Goal: Task Accomplishment & Management: Use online tool/utility

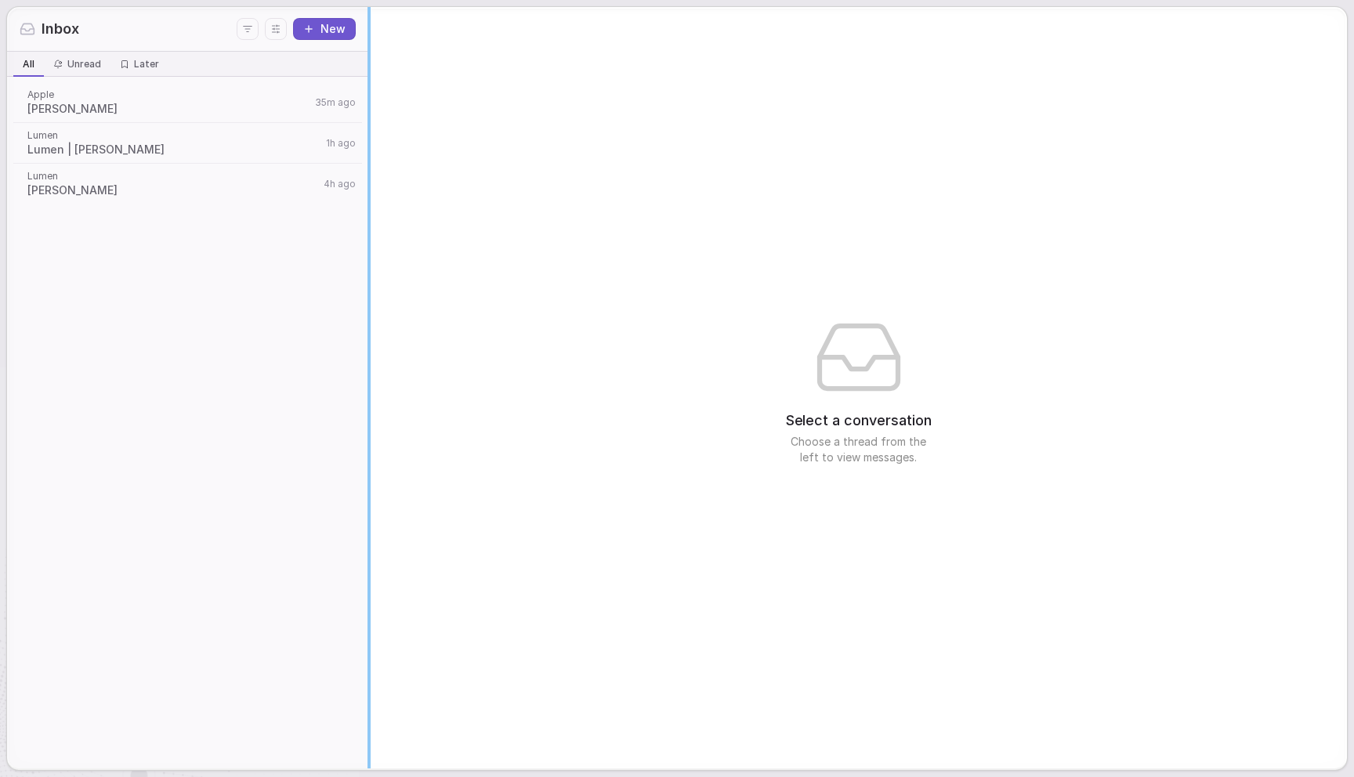
click at [311, 286] on div "Inbox New All All Unread Unread Later Later Apple Tim Cook 35m ago Lumen Lumen …" at bounding box center [677, 388] width 1340 height 762
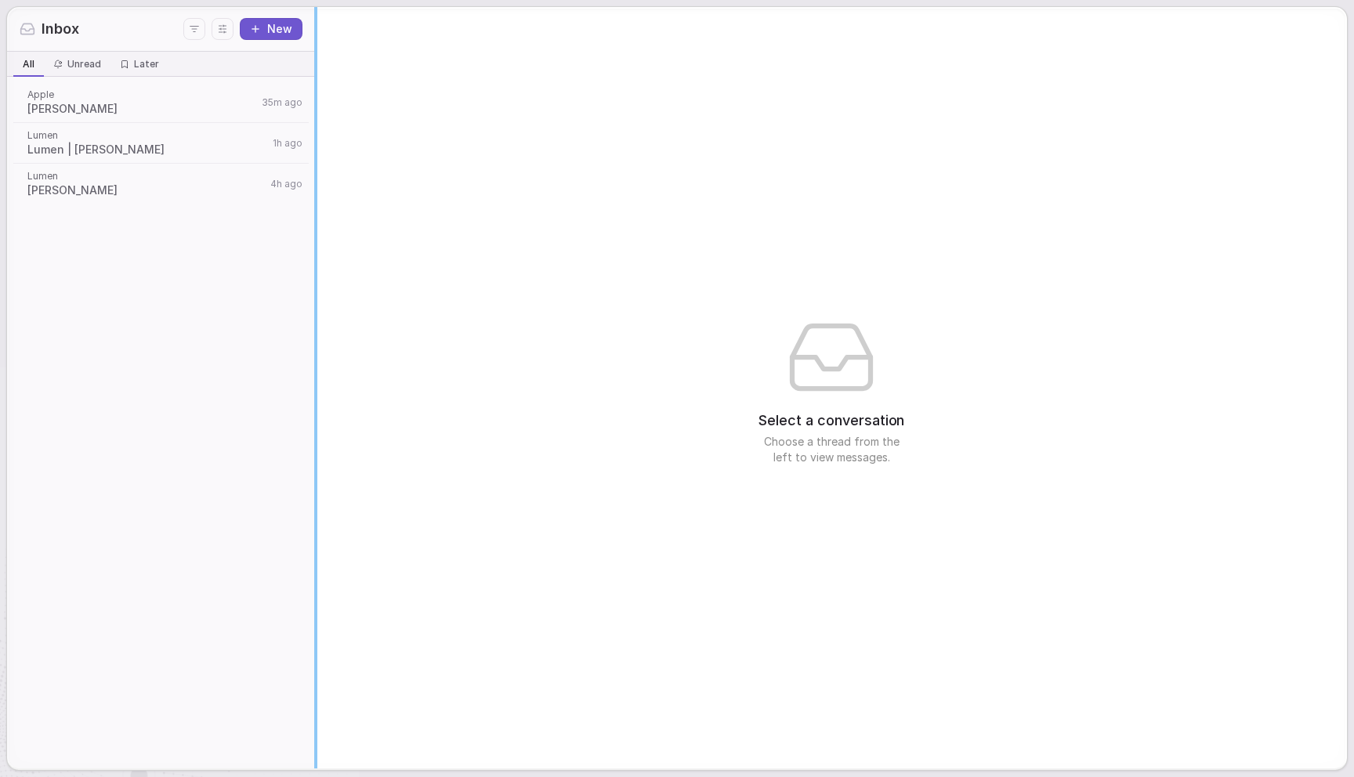
click at [433, 316] on div "Select a conversation Choose a thread from the left to view messages." at bounding box center [832, 388] width 1030 height 762
click at [185, 103] on span "Tim Cook" at bounding box center [142, 109] width 230 height 16
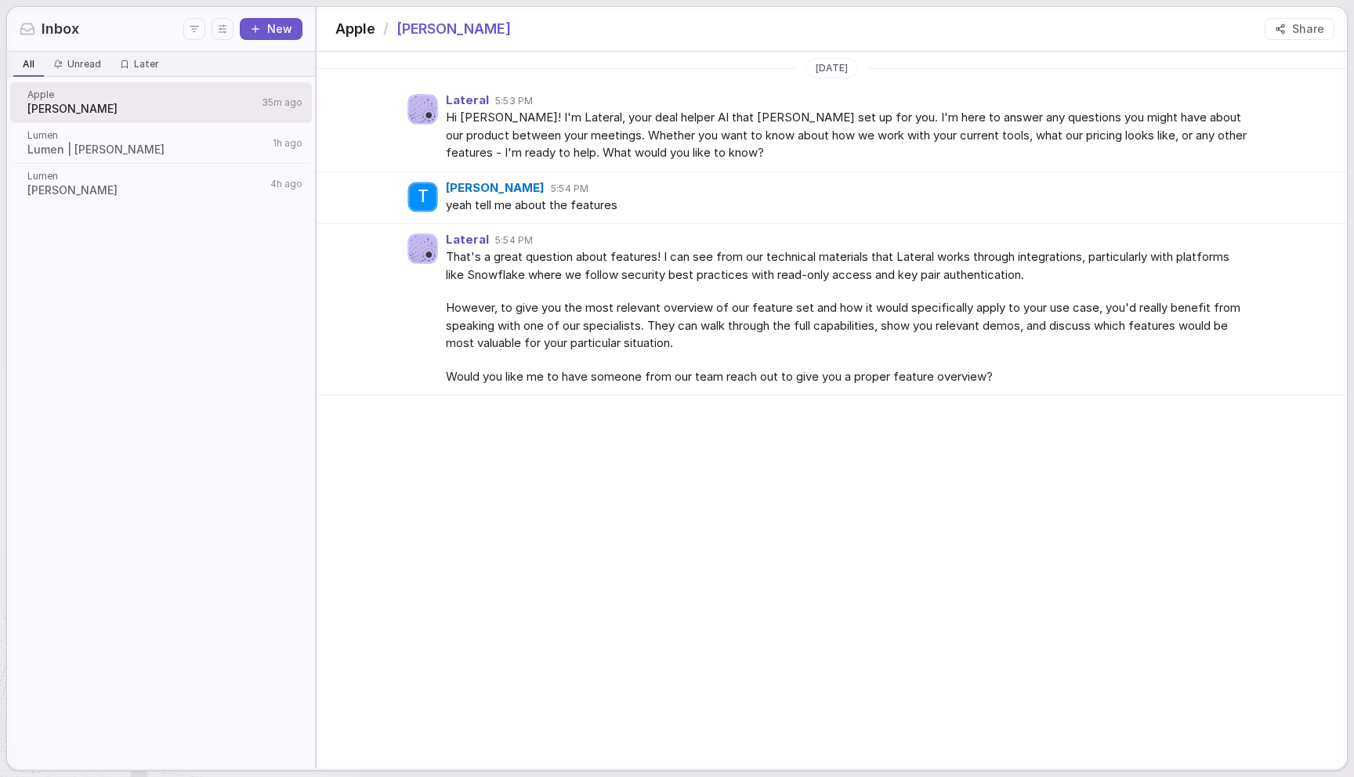
click at [265, 21] on button "New" at bounding box center [271, 29] width 63 height 22
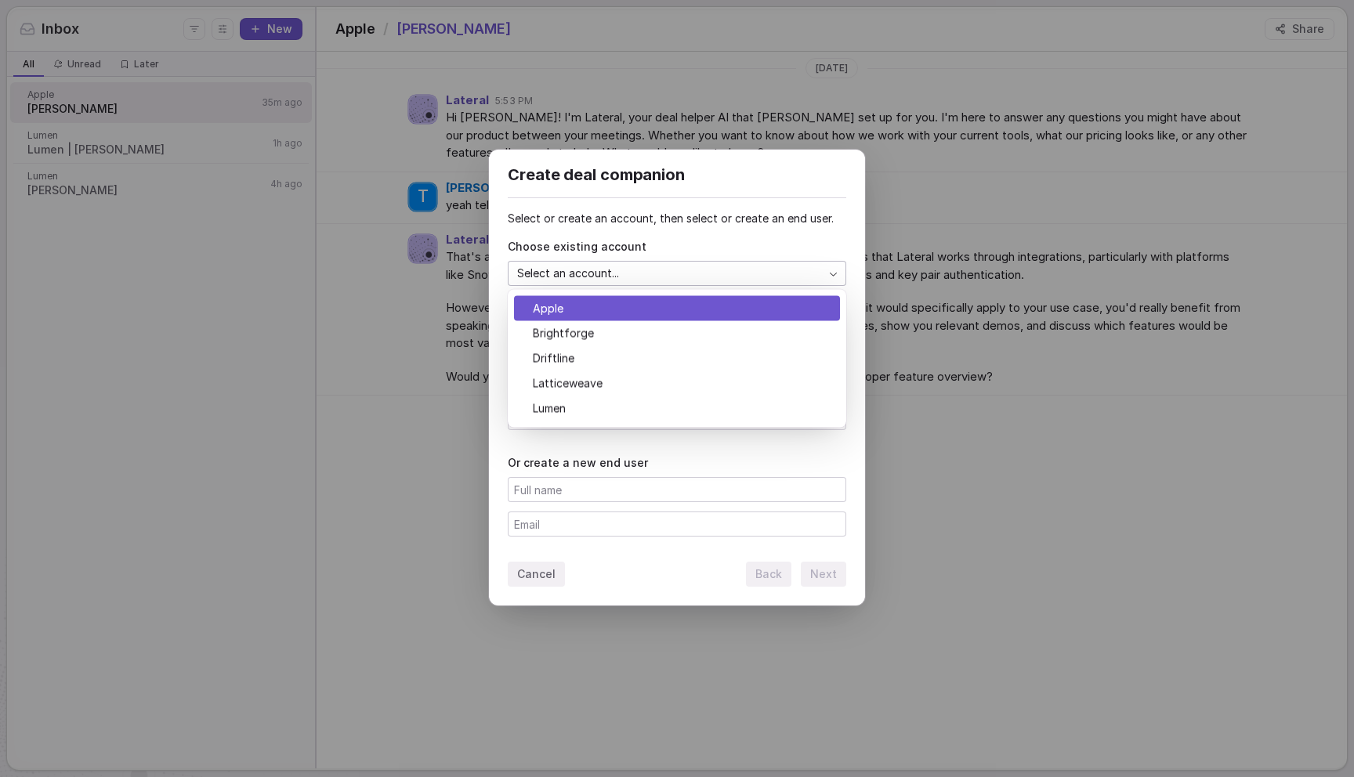
click at [566, 270] on div "Create deal companion Select or create an account, then select or create an end…" at bounding box center [677, 389] width 1354 height 528
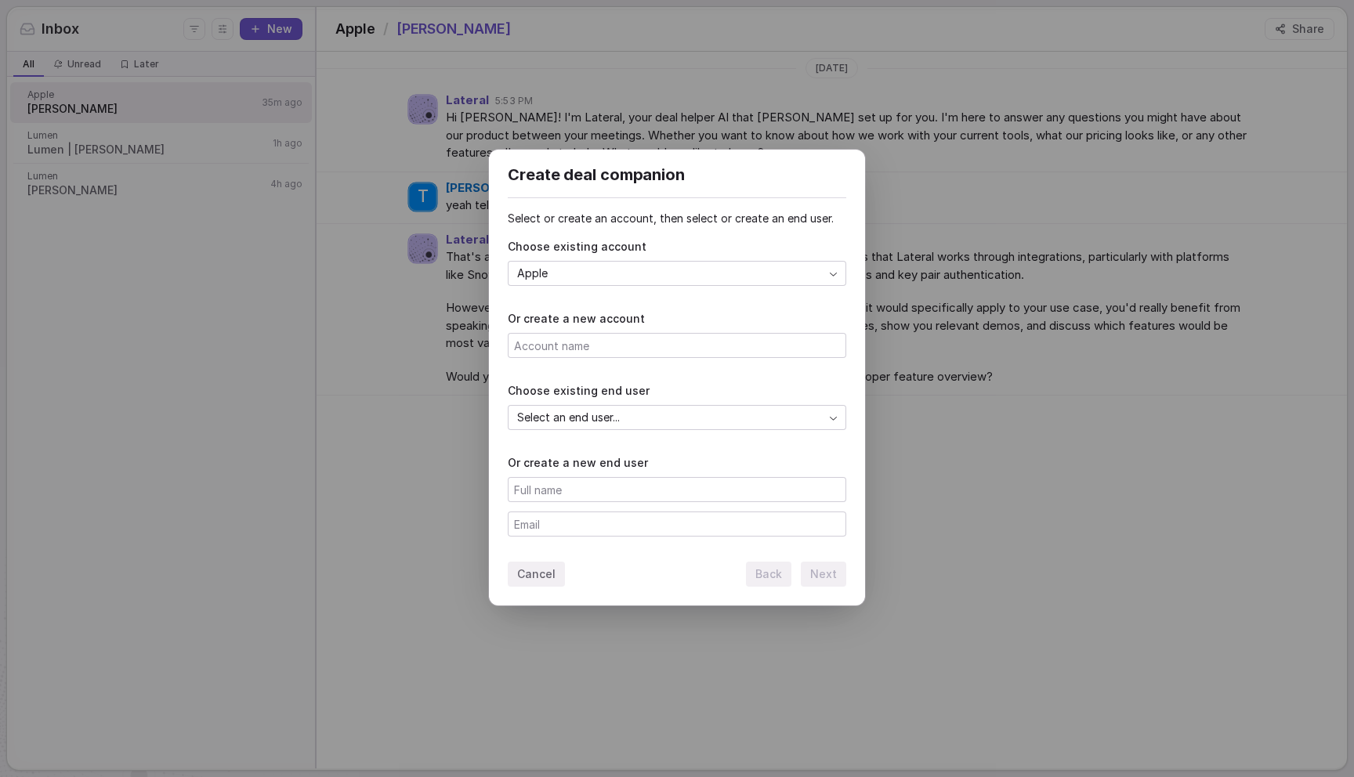
click at [599, 424] on div "Create deal companion Select or create an account, then select or create an end…" at bounding box center [677, 389] width 1354 height 528
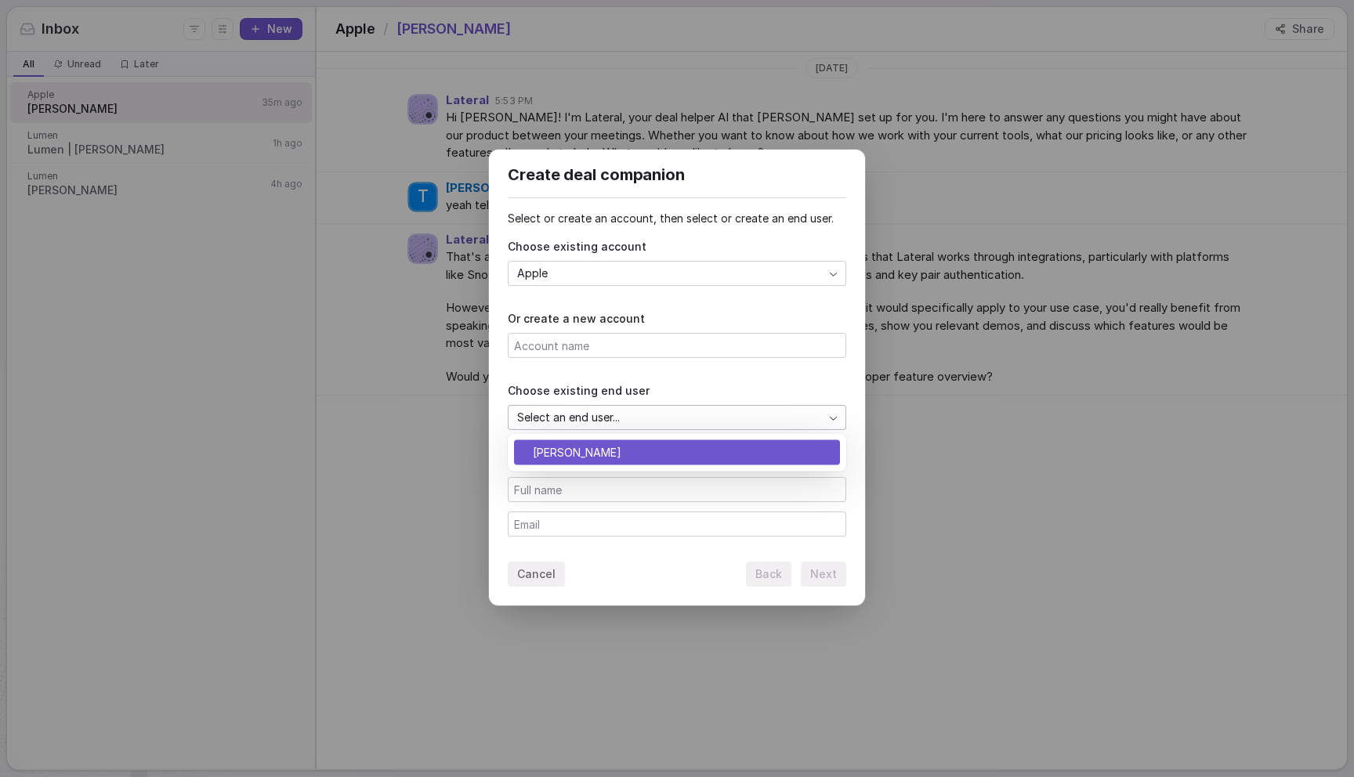
click at [622, 396] on div "Create deal companion Select or create an account, then select or create an end…" at bounding box center [677, 389] width 1354 height 528
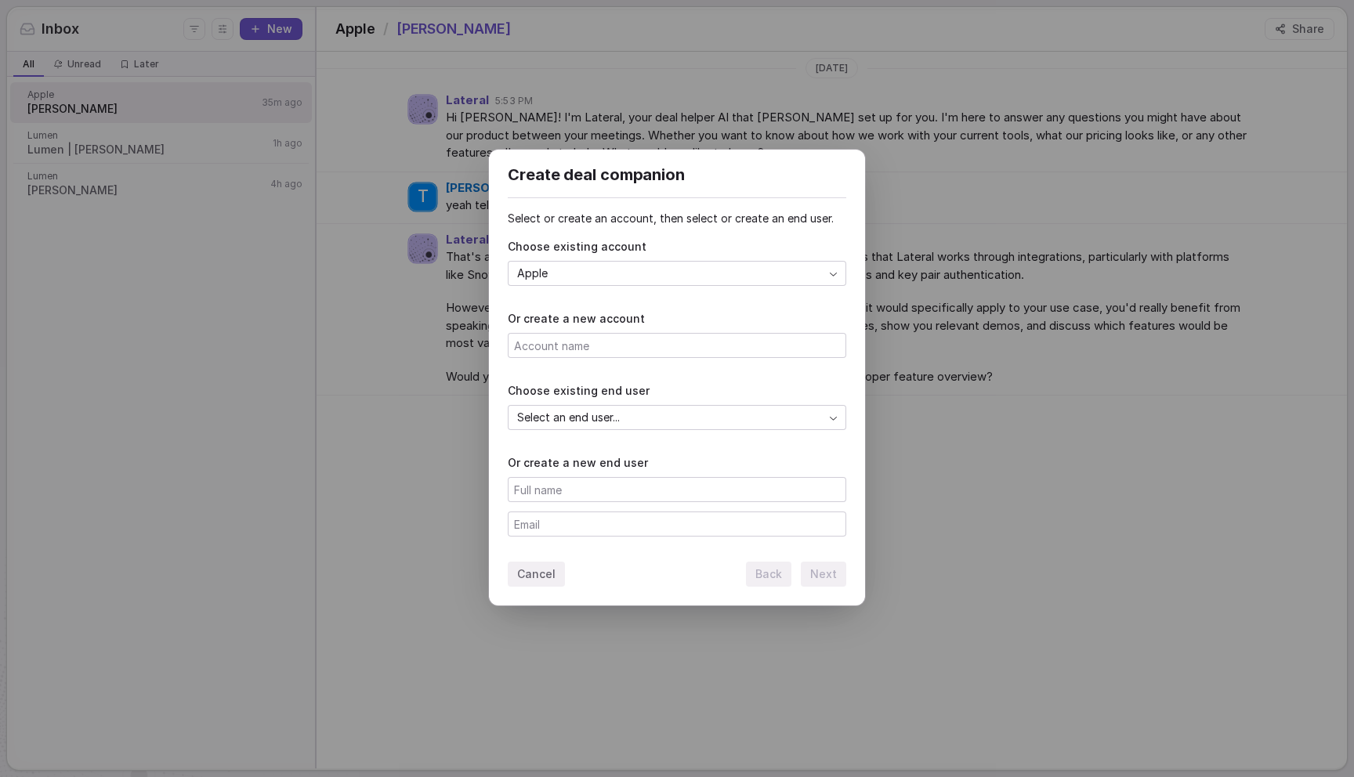
click at [582, 481] on input at bounding box center [676, 490] width 337 height 24
type input "Steve Jobs"
type input "steve@apple.com"
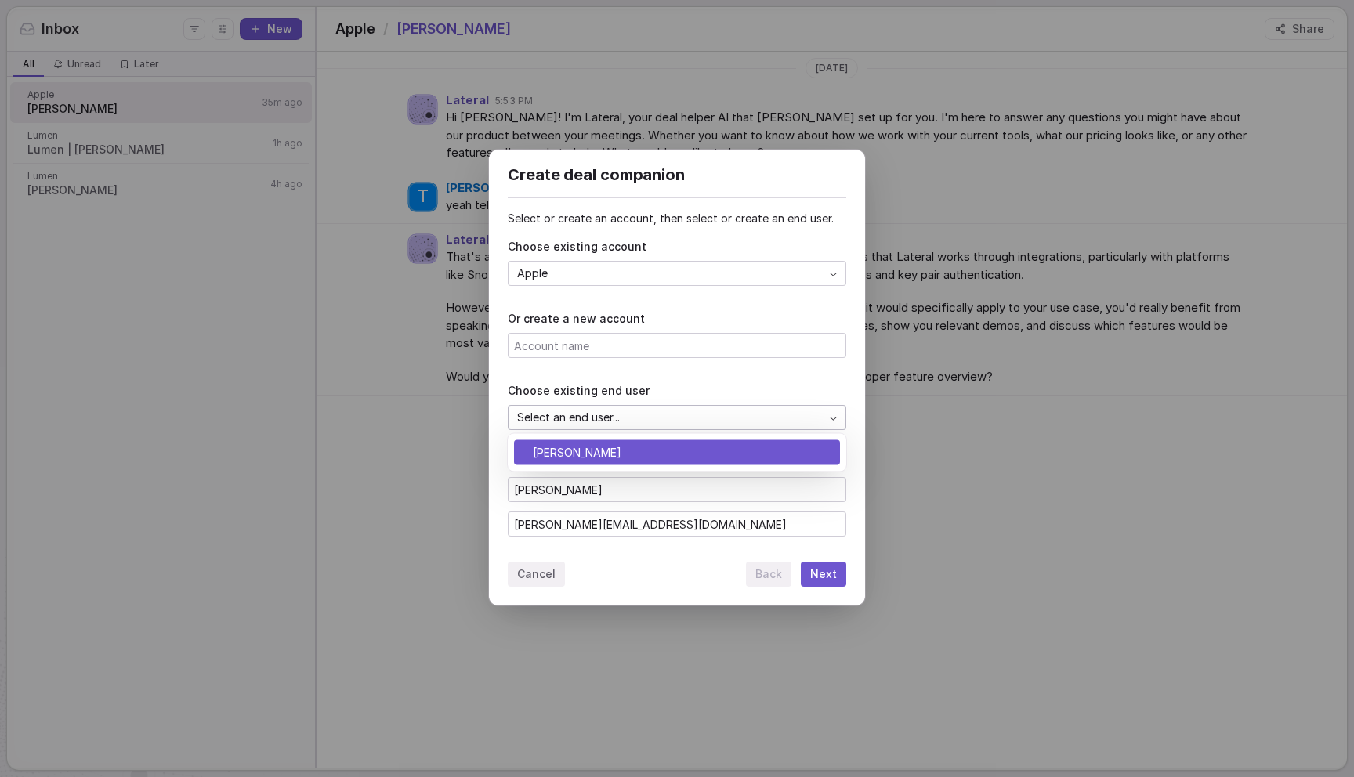
click at [679, 420] on div "Create deal companion Select or create an account, then select or create an end…" at bounding box center [677, 389] width 1354 height 528
click at [699, 388] on div "Create deal companion Select or create an account, then select or create an end…" at bounding box center [677, 389] width 1354 height 528
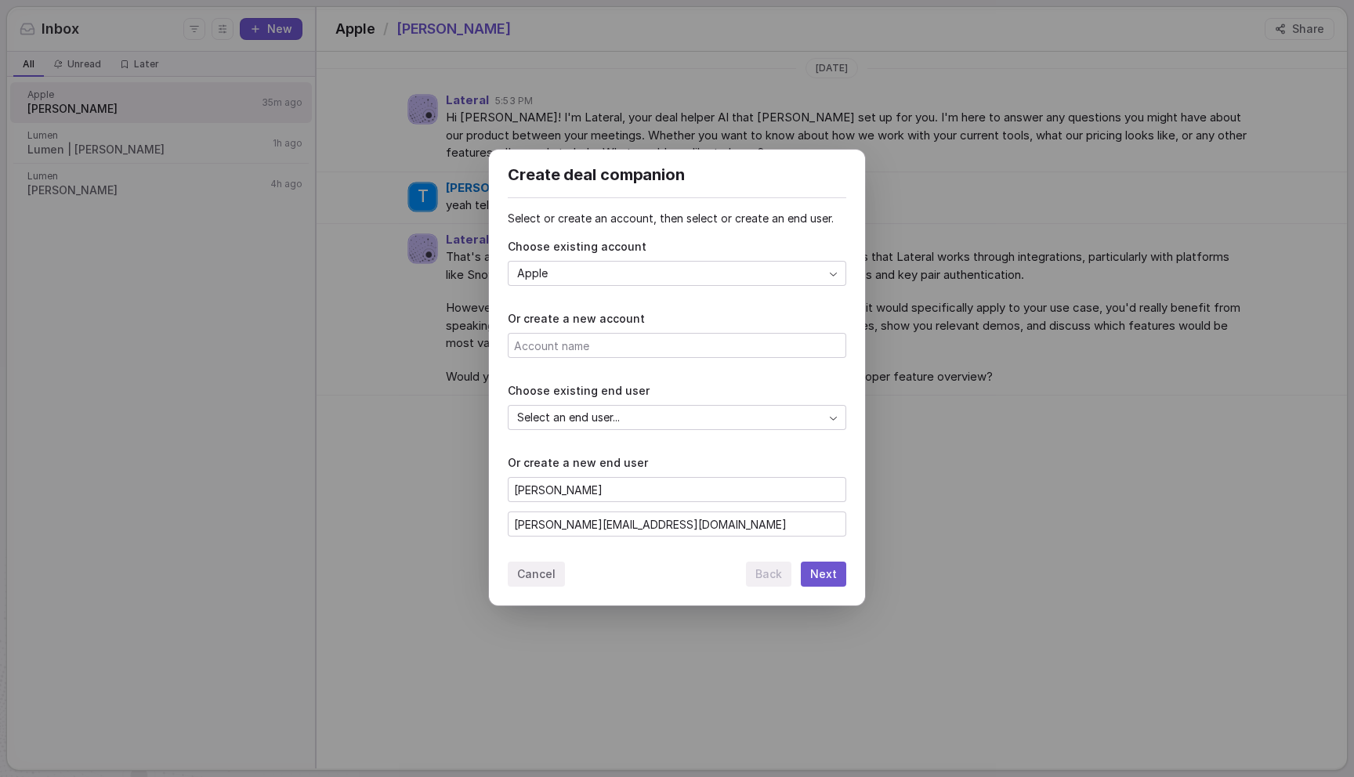
click at [796, 530] on input "steve@apple.com" at bounding box center [676, 524] width 337 height 24
click at [818, 574] on button "Next" at bounding box center [823, 574] width 45 height 25
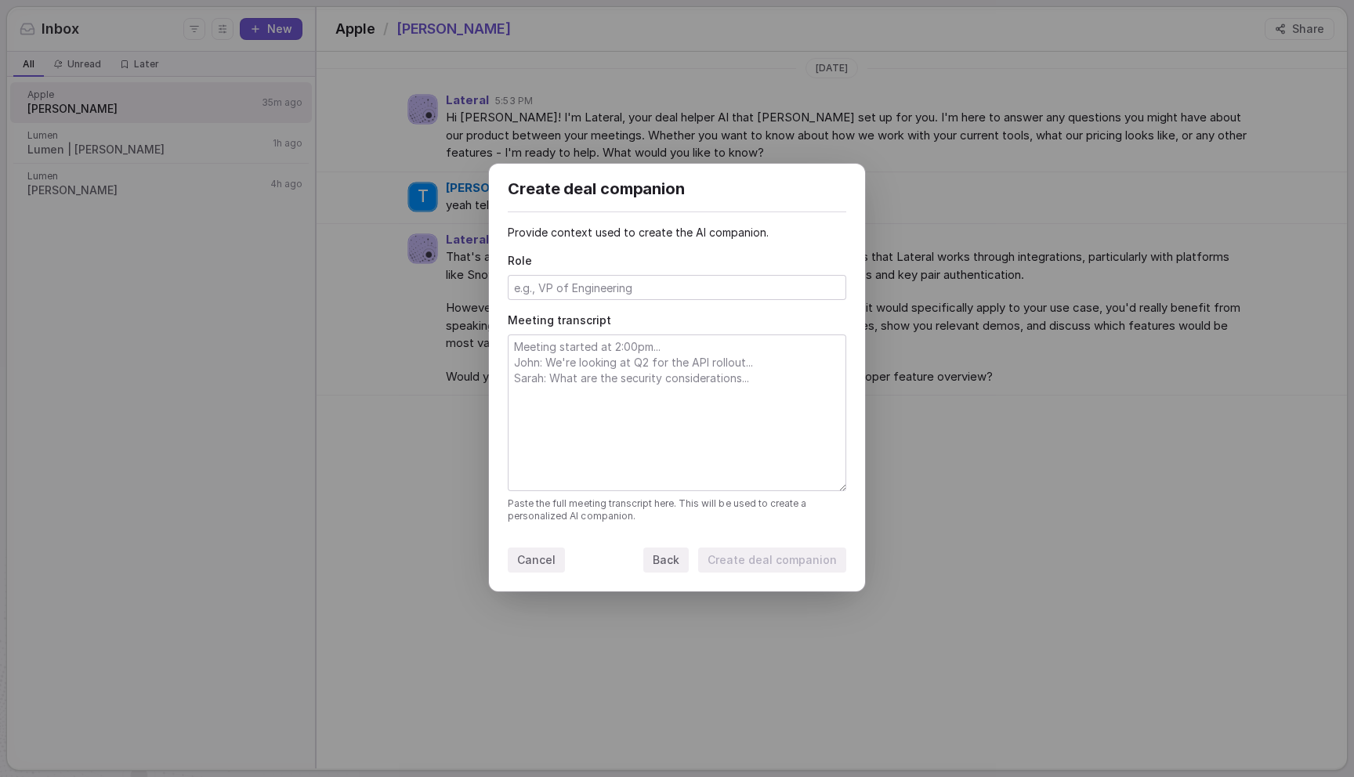
click at [598, 279] on input at bounding box center [676, 288] width 337 height 24
type input "CEO"
click at [598, 438] on textarea at bounding box center [676, 412] width 337 height 155
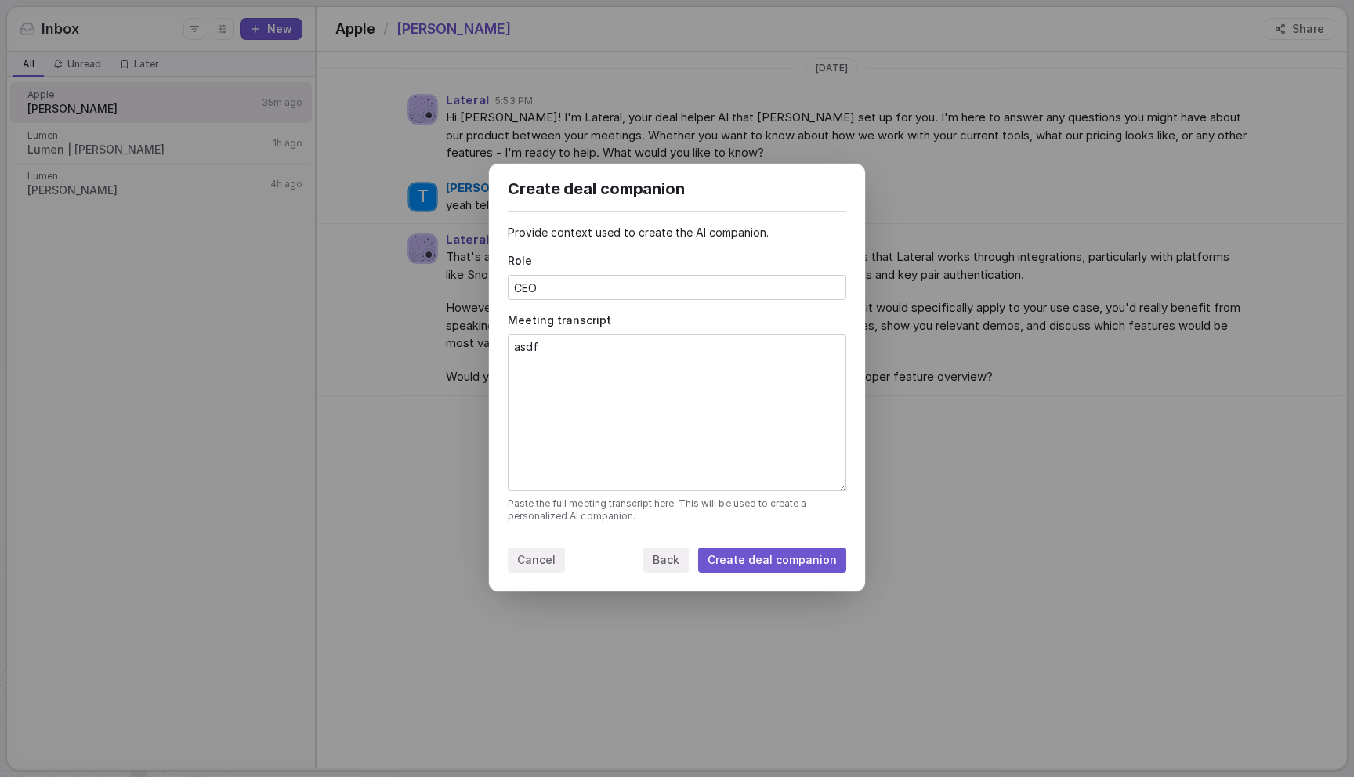
type textarea "asdf"
click at [750, 563] on button "Create deal companion" at bounding box center [772, 560] width 148 height 25
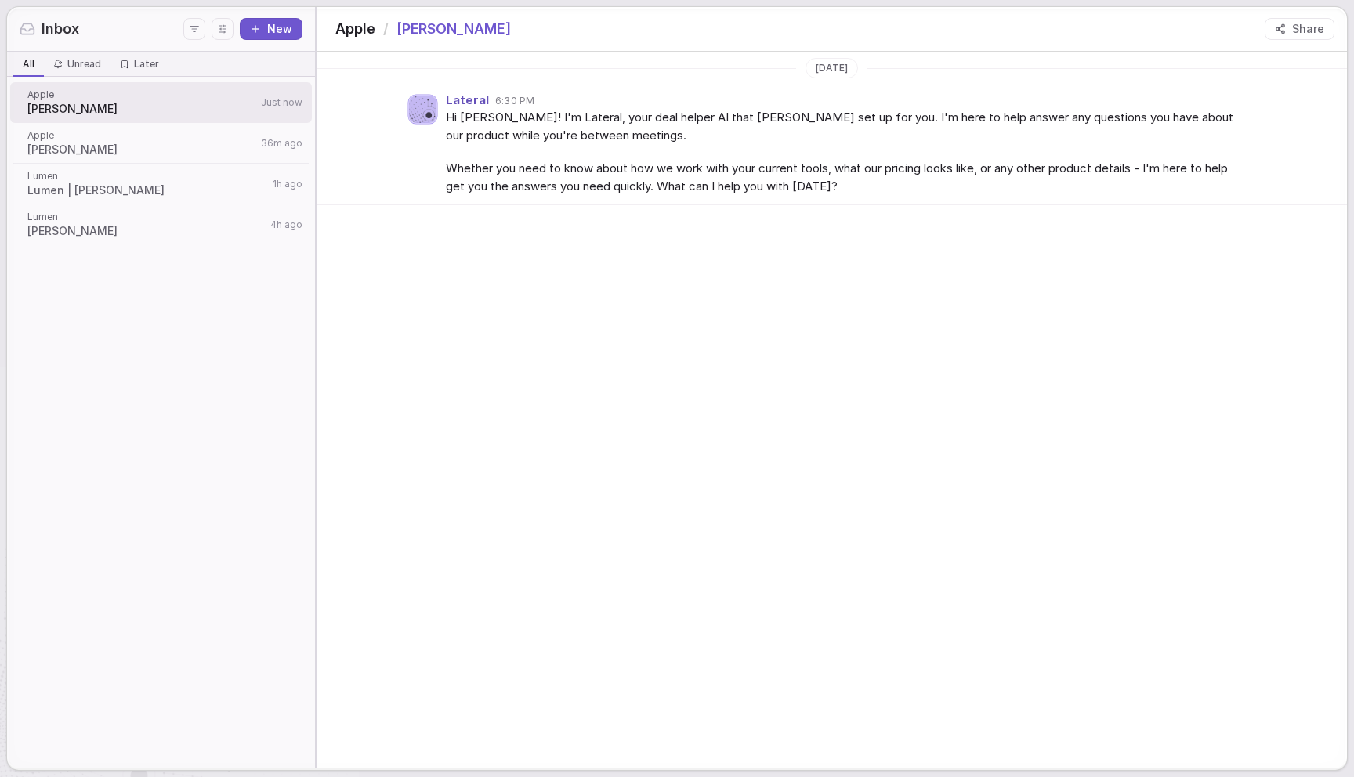
click at [1312, 39] on div "Share" at bounding box center [1300, 29] width 70 height 22
click at [1312, 23] on button "Share" at bounding box center [1300, 29] width 70 height 22
click at [1299, 92] on button "Copy link" at bounding box center [1307, 90] width 56 height 19
click at [588, 274] on div "Today Lateral 6:30 PM Hi Steve! I'm Lateral, your deal helper AI that Jake Dexh…" at bounding box center [832, 410] width 1030 height 717
click at [469, 327] on div "Today Lateral 6:30 PM Hi Steve! I'm Lateral, your deal helper AI that Jake Dexh…" at bounding box center [832, 410] width 1030 height 717
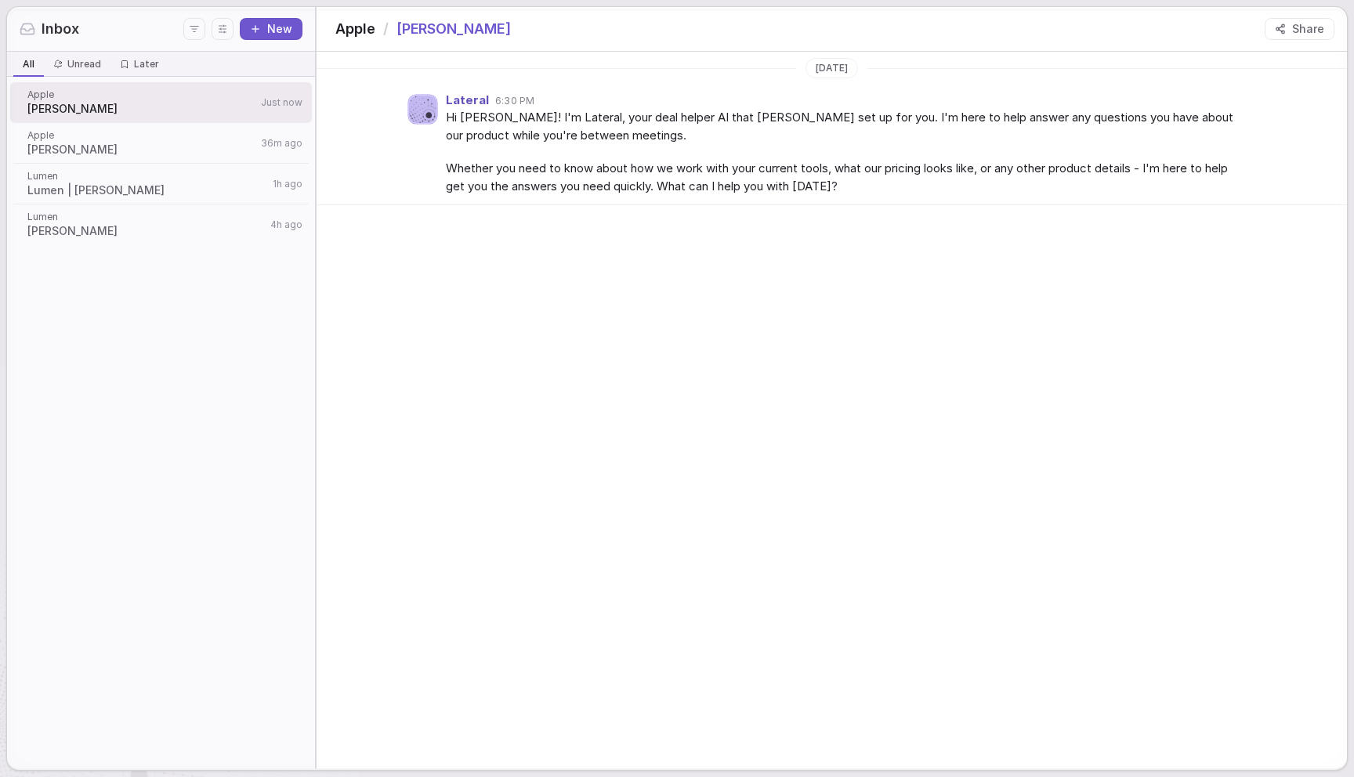
click at [1293, 27] on button "Share" at bounding box center [1300, 29] width 70 height 22
click at [1290, 96] on button "Copy link" at bounding box center [1307, 90] width 56 height 19
click at [360, 233] on div "Today Lateral 6:30 PM Hi Steve! I'm Lateral, your deal helper AI that Jake Dexh…" at bounding box center [832, 410] width 1030 height 717
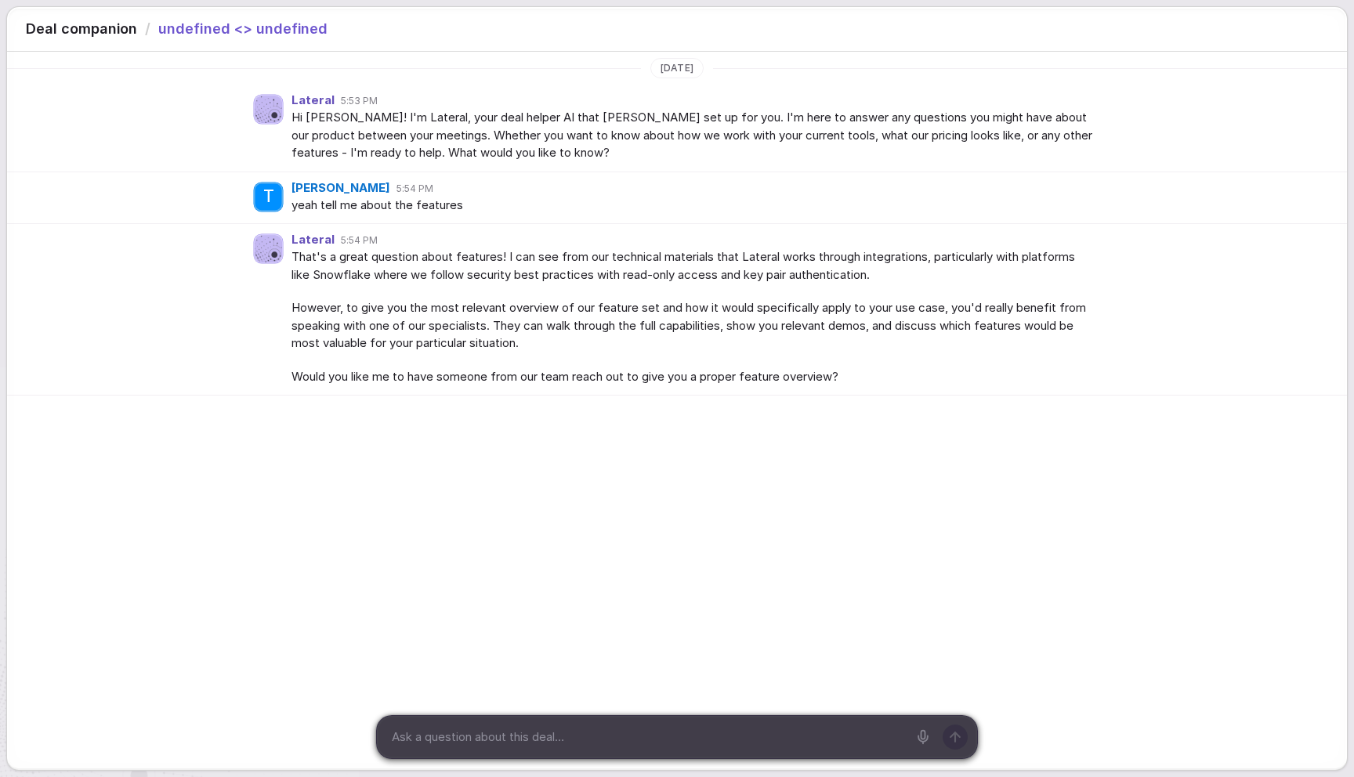
click at [192, 186] on div "T [PERSON_NAME] 5:54 PM yeah tell me about the features" at bounding box center [677, 198] width 1340 height 52
